Goal: Task Accomplishment & Management: Use online tool/utility

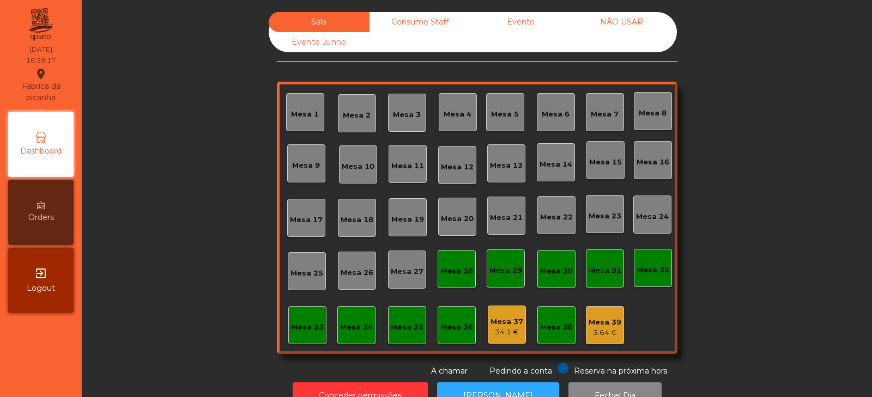
click at [306, 319] on div "Mesa 33" at bounding box center [307, 325] width 33 height 15
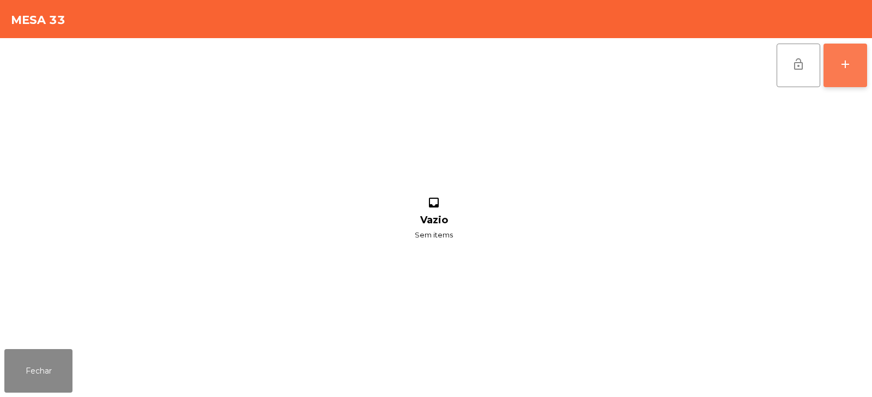
click at [843, 79] on button "add" at bounding box center [846, 66] width 44 height 44
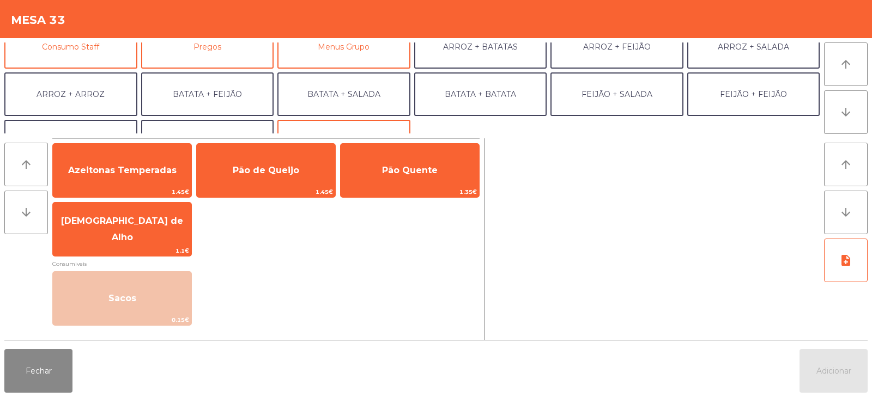
scroll to position [142, 0]
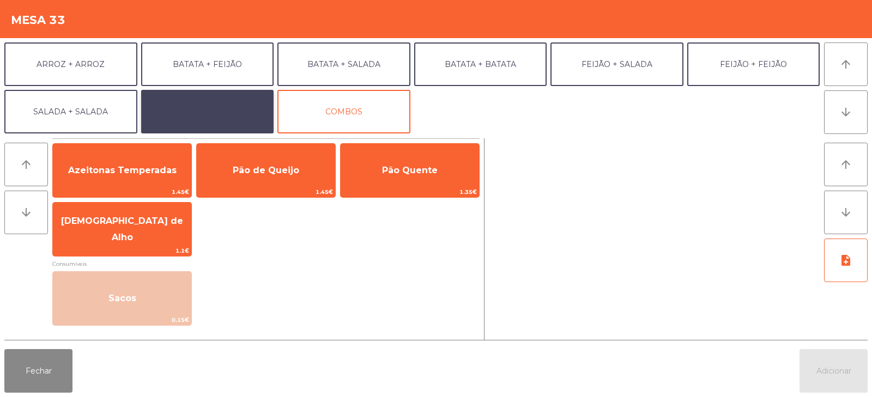
click at [208, 106] on button "EXTRAS UBER" at bounding box center [207, 112] width 133 height 44
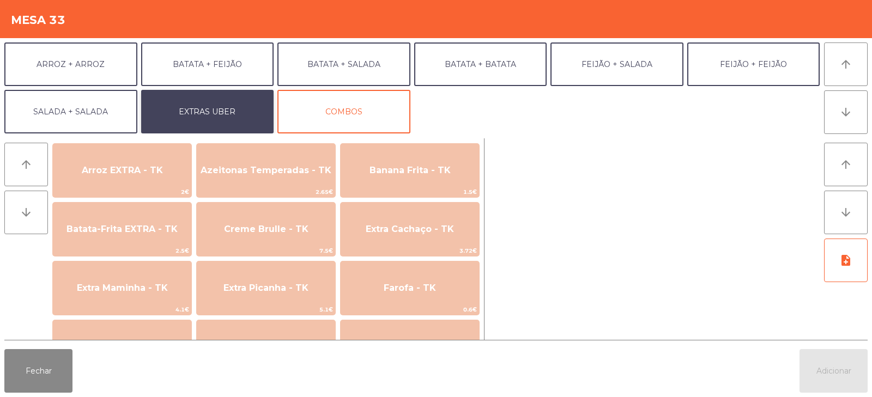
scroll to position [444, 0]
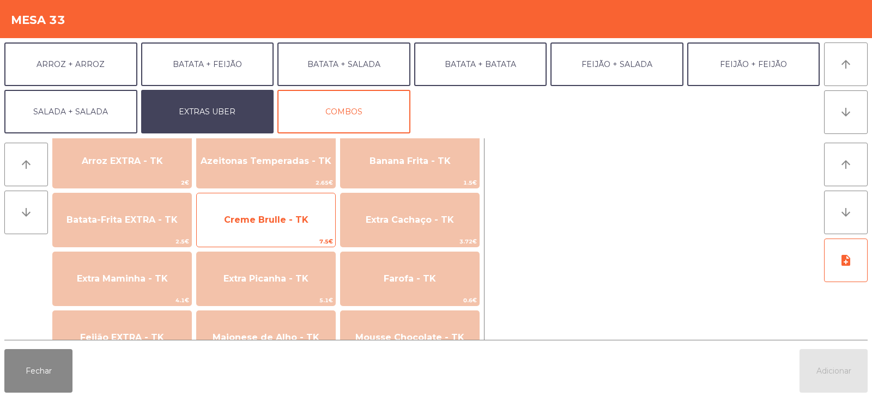
click at [257, 219] on span "Creme Brulle - TK" at bounding box center [266, 220] width 84 height 10
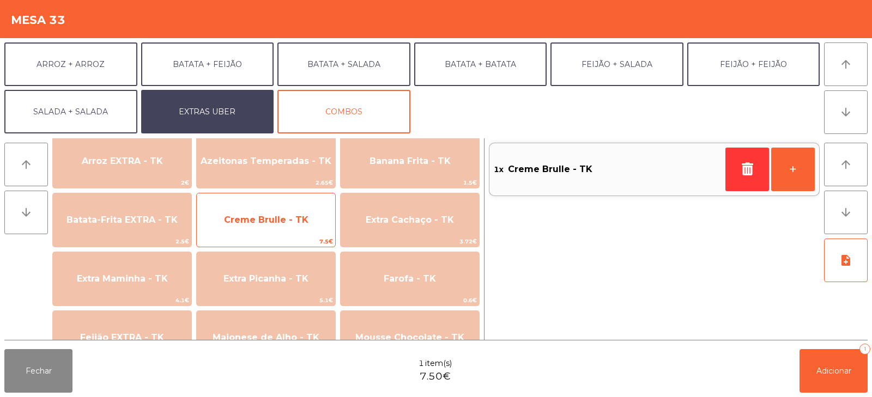
click at [268, 216] on span "Creme Brulle - TK" at bounding box center [266, 220] width 84 height 10
click at [269, 229] on span "Creme Brulle - TK" at bounding box center [266, 219] width 138 height 29
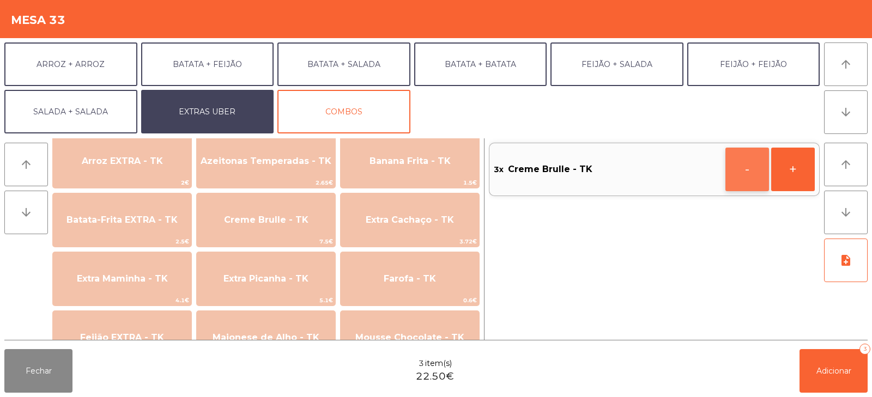
click at [736, 175] on button "-" at bounding box center [748, 170] width 44 height 44
click at [749, 175] on button "-" at bounding box center [748, 170] width 44 height 44
click at [742, 176] on button "button" at bounding box center [748, 170] width 44 height 44
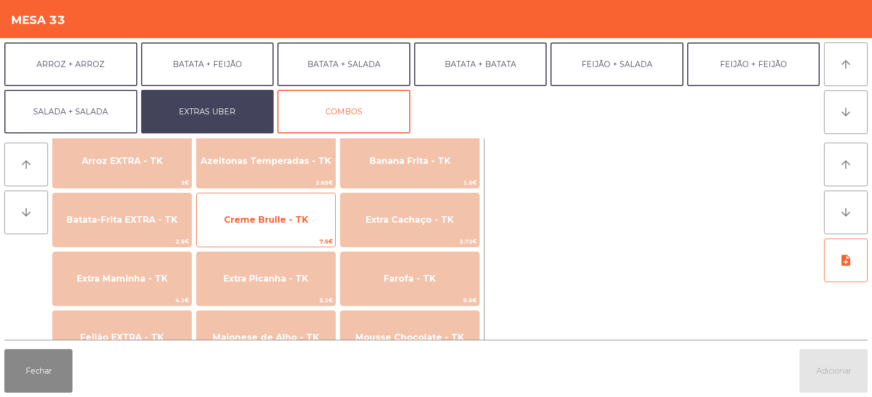
click at [276, 227] on span "Creme Brulle - TK" at bounding box center [266, 219] width 138 height 29
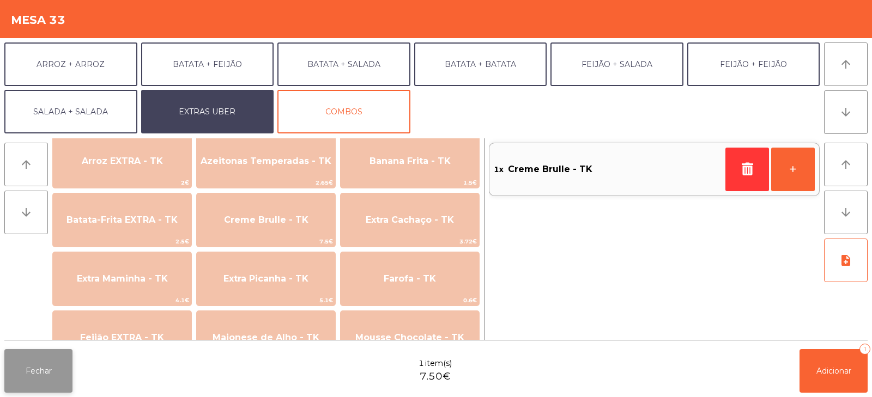
click at [62, 367] on button "Fechar" at bounding box center [38, 371] width 68 height 44
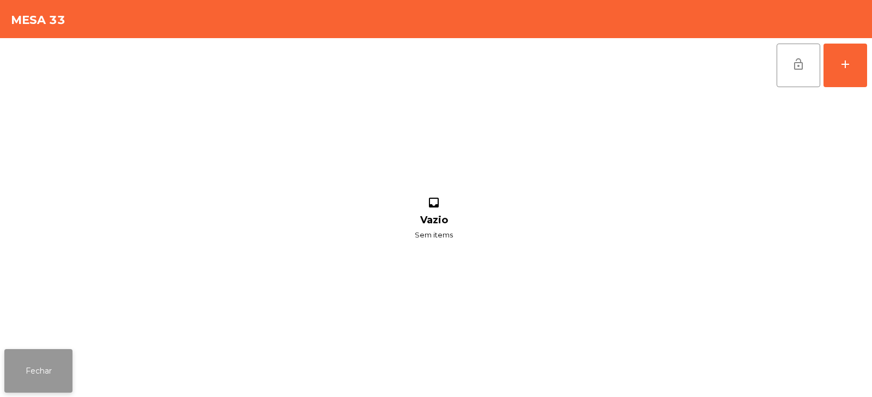
click at [13, 372] on button "Fechar" at bounding box center [38, 371] width 68 height 44
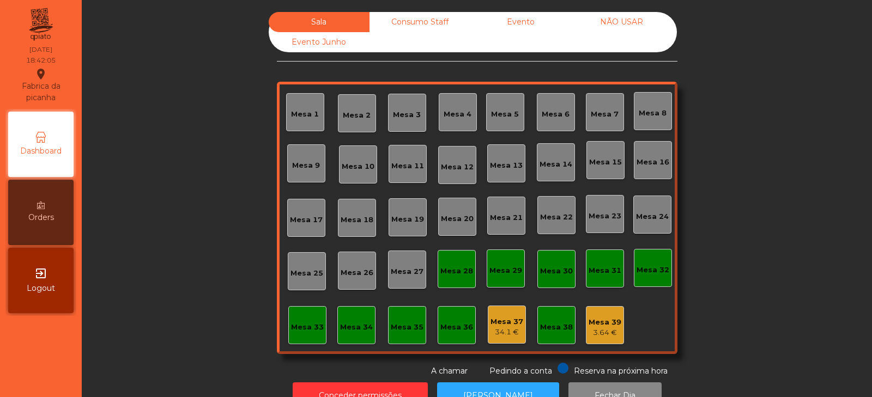
click at [305, 318] on div "Mesa 33" at bounding box center [307, 325] width 33 height 15
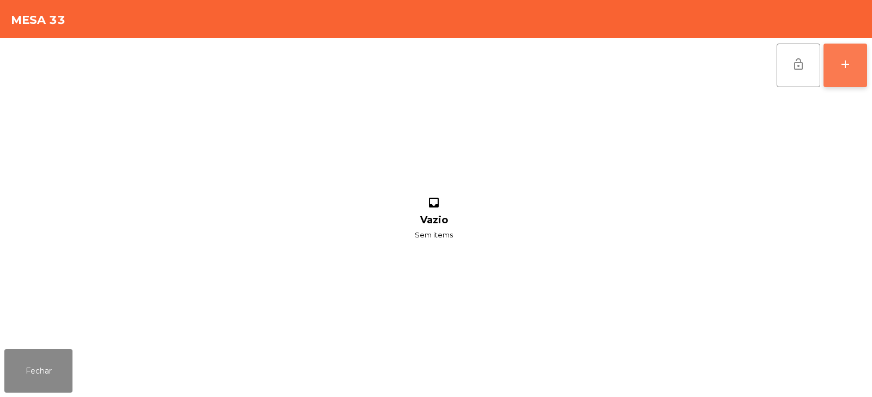
click at [846, 81] on button "add" at bounding box center [846, 66] width 44 height 44
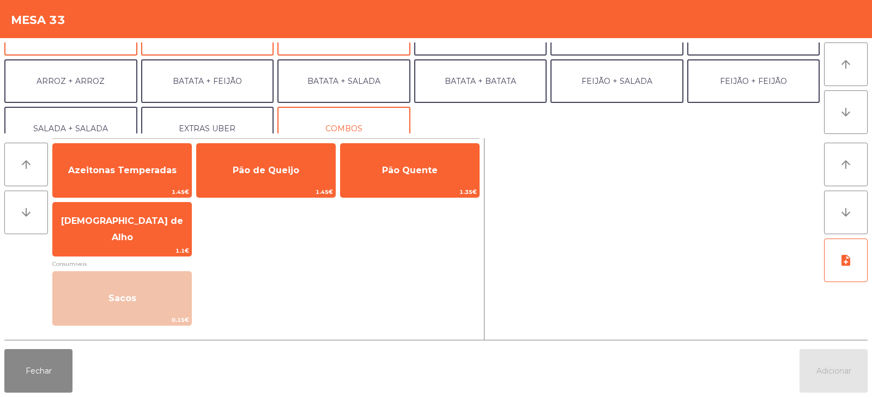
scroll to position [142, 0]
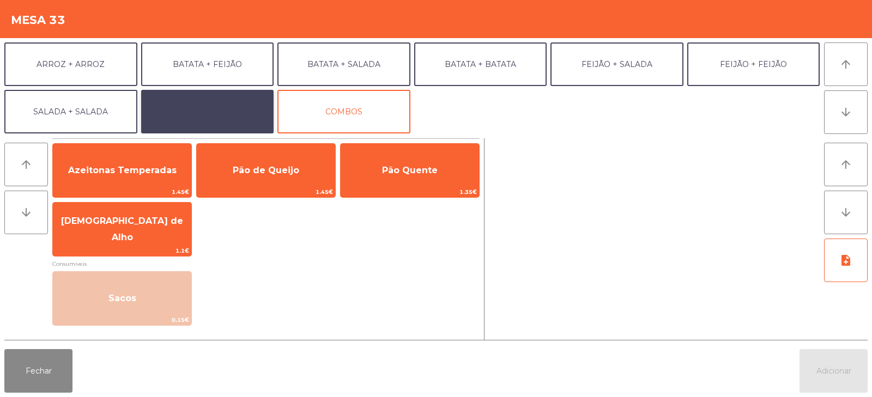
click at [234, 107] on button "EXTRAS UBER" at bounding box center [207, 112] width 133 height 44
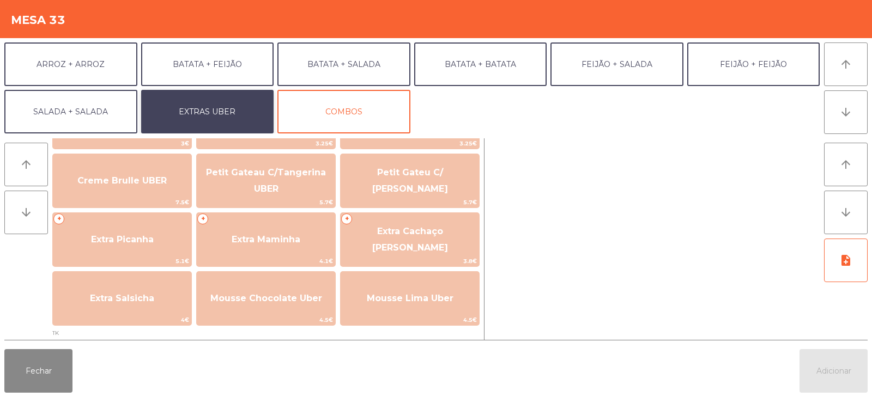
scroll to position [238, 0]
click at [22, 374] on button "Fechar" at bounding box center [38, 371] width 68 height 44
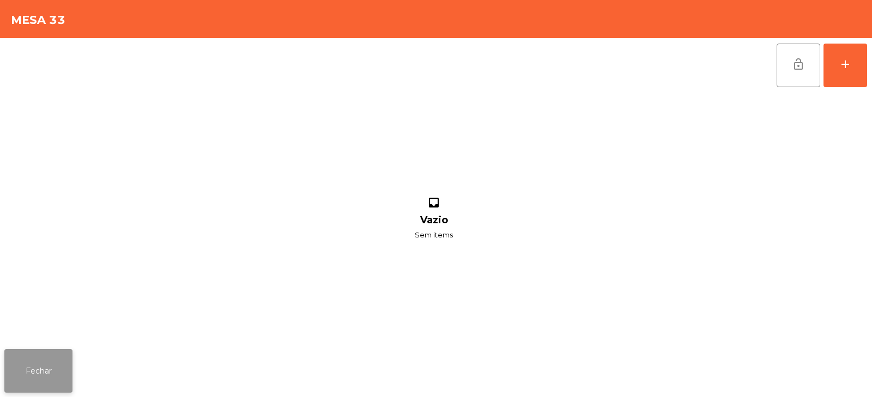
click at [57, 381] on button "Fechar" at bounding box center [38, 371] width 68 height 44
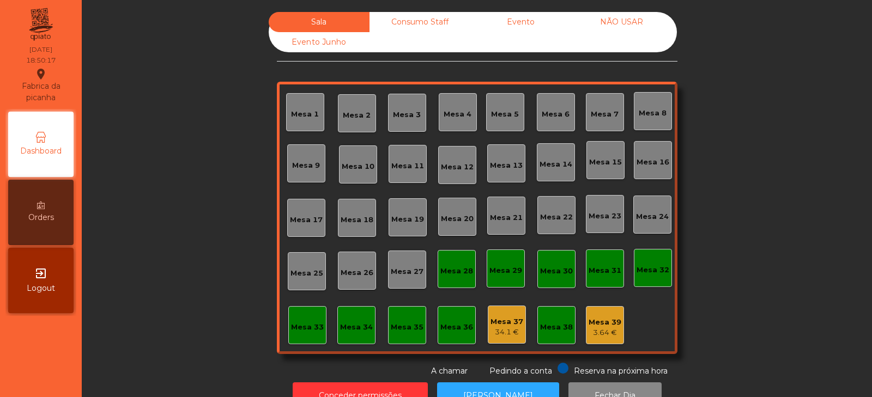
scroll to position [32, 0]
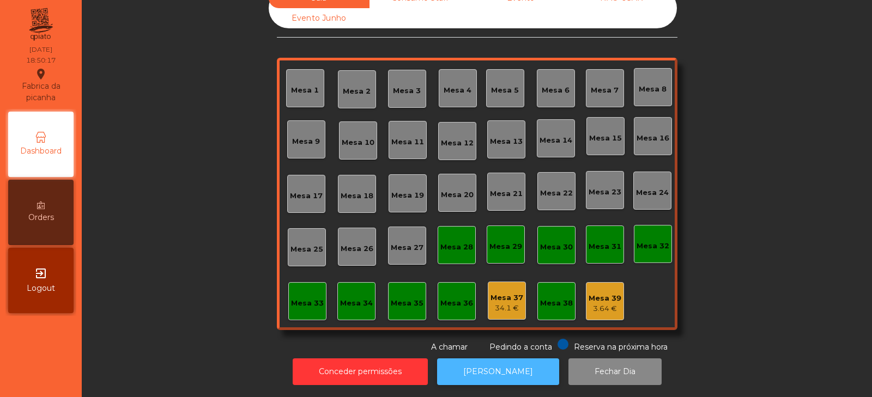
click at [497, 372] on button "[PERSON_NAME]" at bounding box center [498, 372] width 122 height 27
